Goal: Task Accomplishment & Management: Complete application form

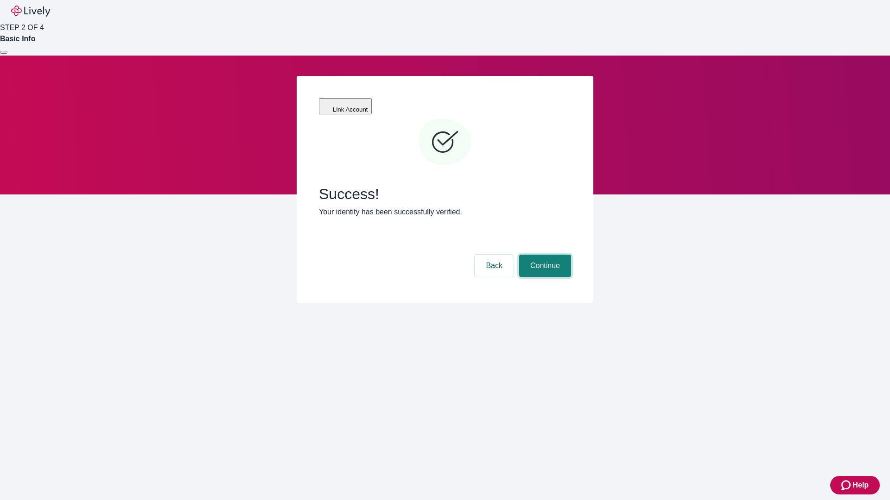
click at [543, 255] on button "Continue" at bounding box center [545, 266] width 52 height 22
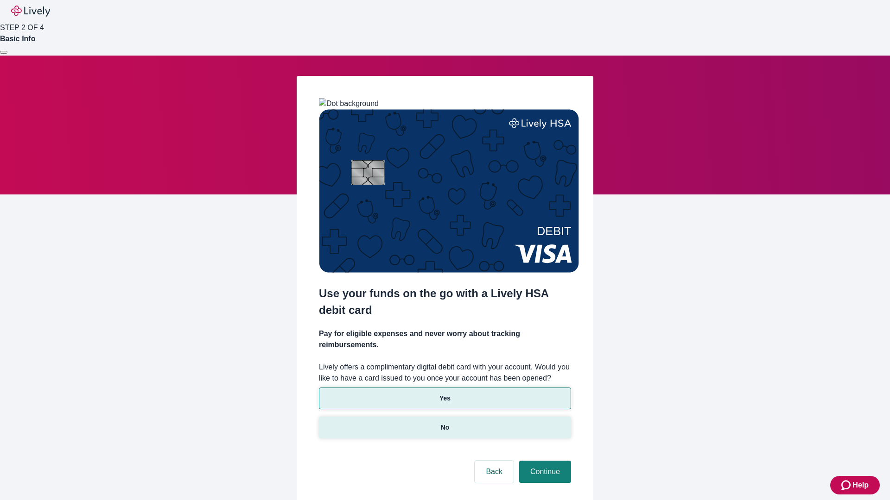
click at [444, 423] on p "No" at bounding box center [445, 428] width 9 height 10
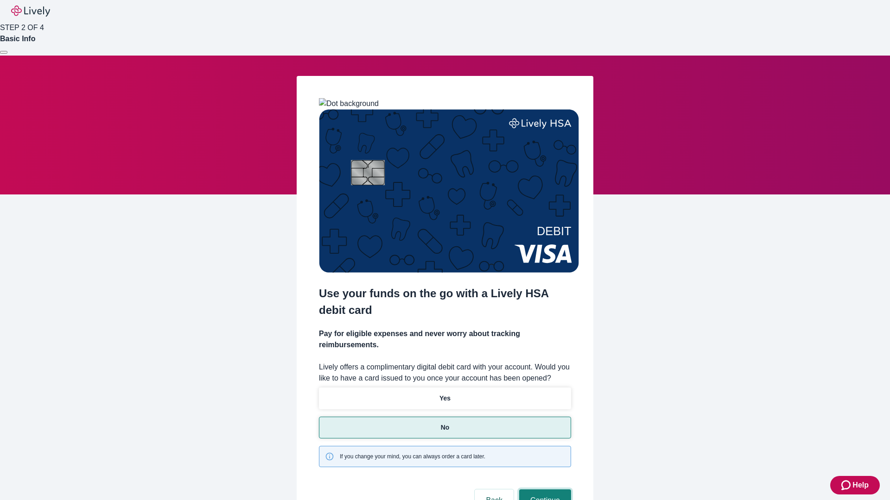
click at [543, 490] on button "Continue" at bounding box center [545, 501] width 52 height 22
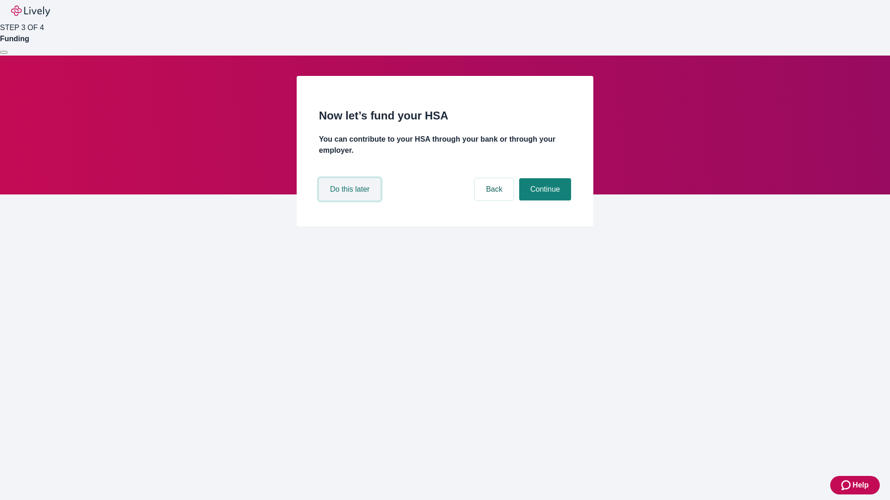
click at [351, 201] on button "Do this later" at bounding box center [350, 189] width 62 height 22
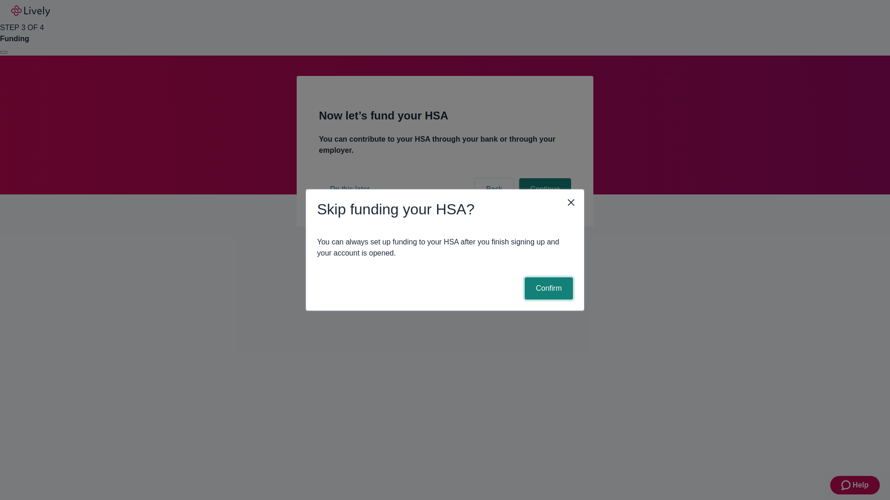
click at [547, 289] on button "Confirm" at bounding box center [548, 289] width 48 height 22
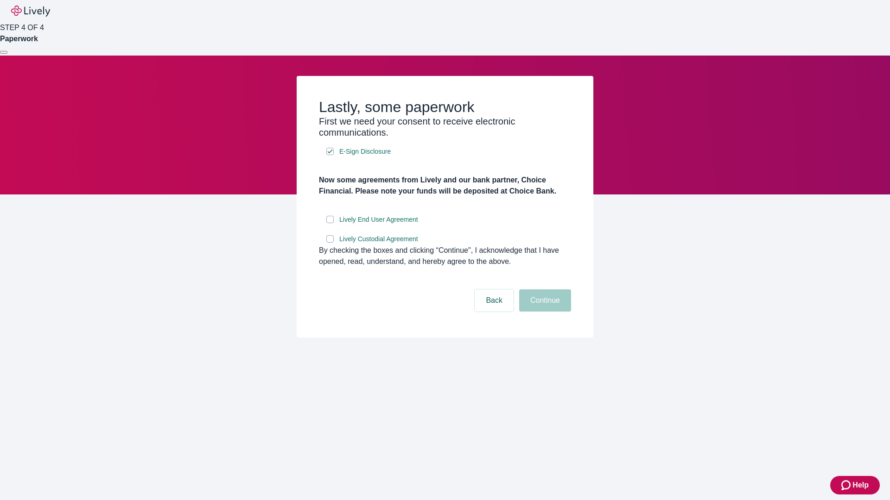
click at [330, 223] on input "Lively End User Agreement" at bounding box center [329, 219] width 7 height 7
checkbox input "true"
click at [330, 243] on input "Lively Custodial Agreement" at bounding box center [329, 238] width 7 height 7
checkbox input "true"
click at [543, 312] on button "Continue" at bounding box center [545, 301] width 52 height 22
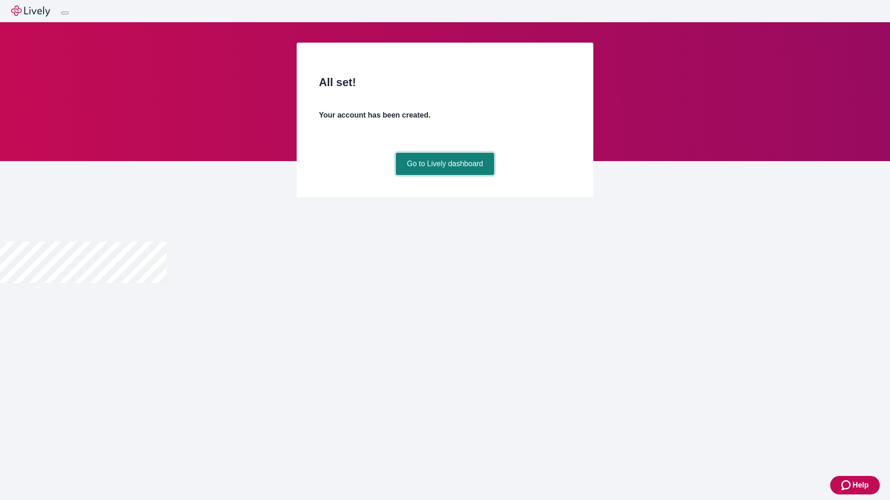
click at [444, 175] on link "Go to Lively dashboard" at bounding box center [445, 164] width 99 height 22
